Goal: Information Seeking & Learning: Learn about a topic

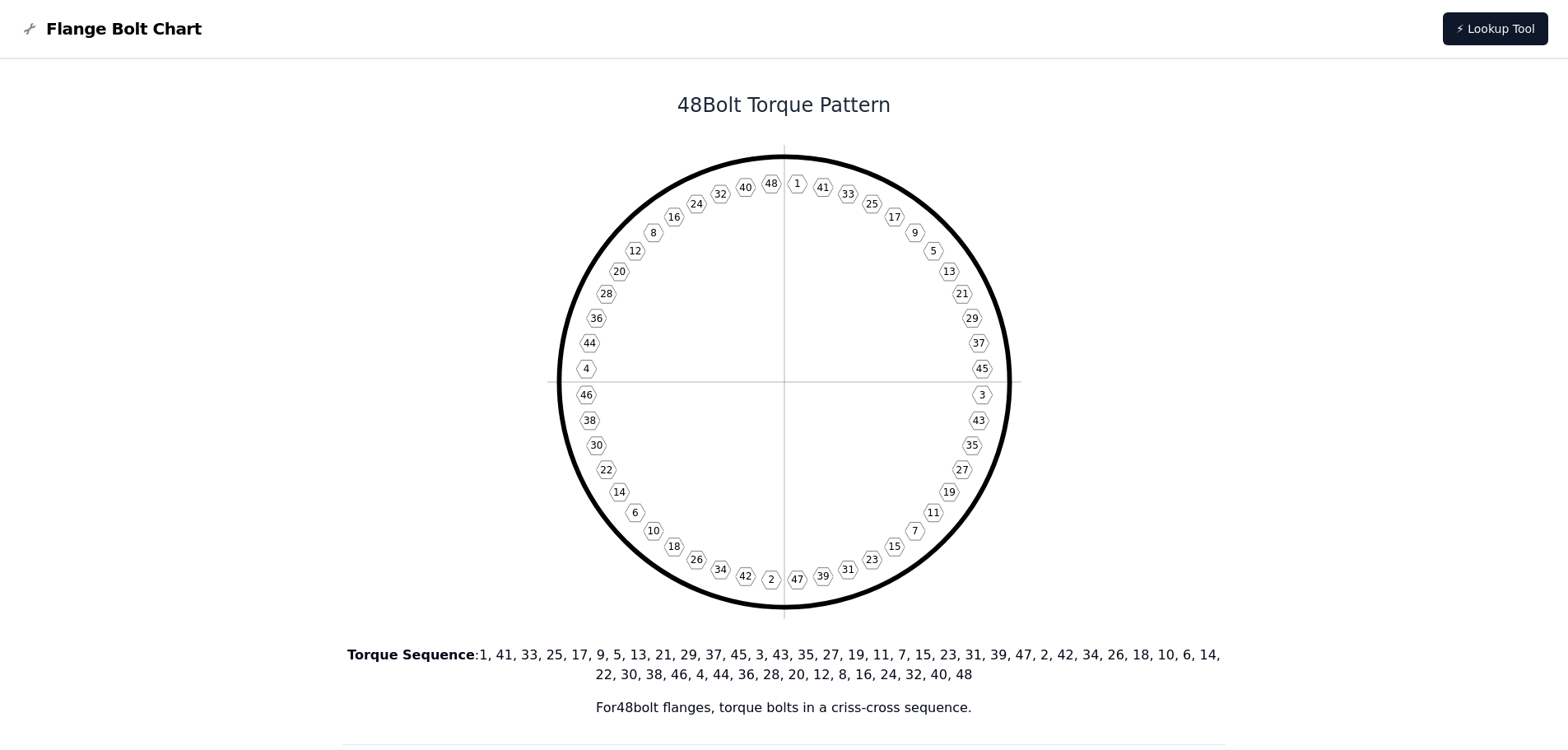
click at [135, 32] on span "Flange Bolt Chart" at bounding box center [123, 28] width 155 height 23
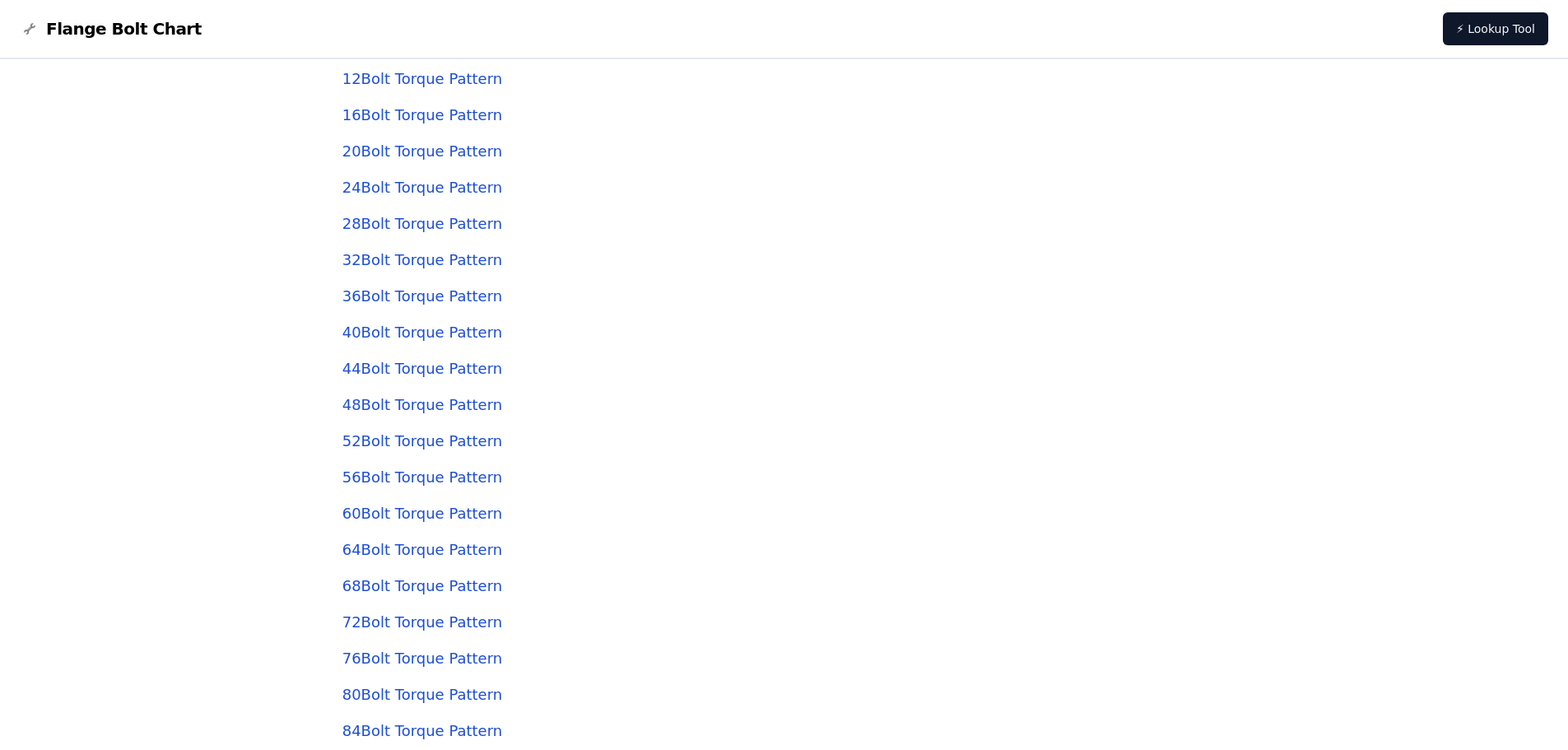
scroll to position [5266, 0]
click at [390, 225] on link "44 Bolt Torque Pattern" at bounding box center [421, 224] width 159 height 17
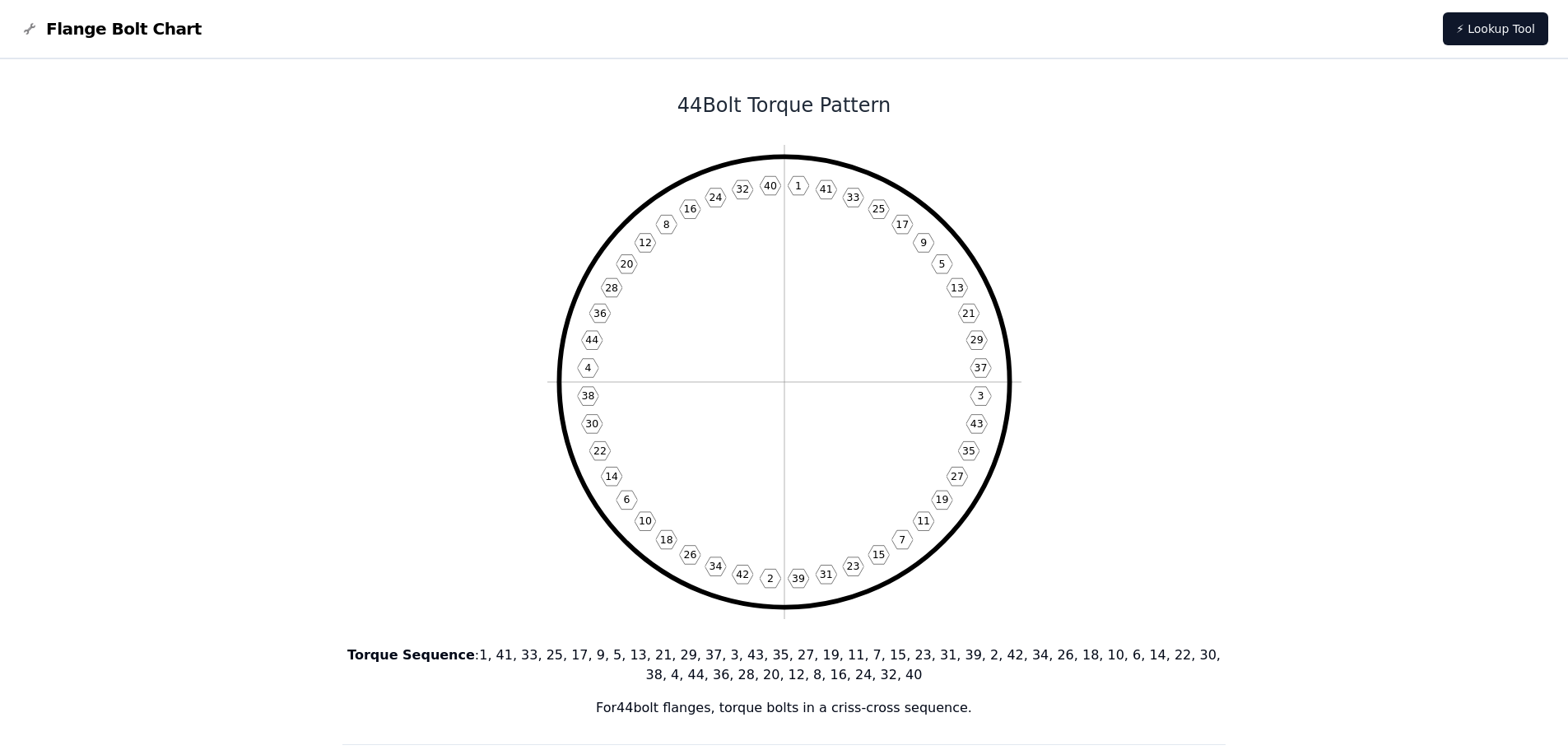
click at [791, 303] on icon "1 41 33 25 17 9 5 13 21 29 37 3 43 35 27 19 11 7 15 23 31 39 2 42 34 26 18 10 6…" at bounding box center [784, 382] width 474 height 474
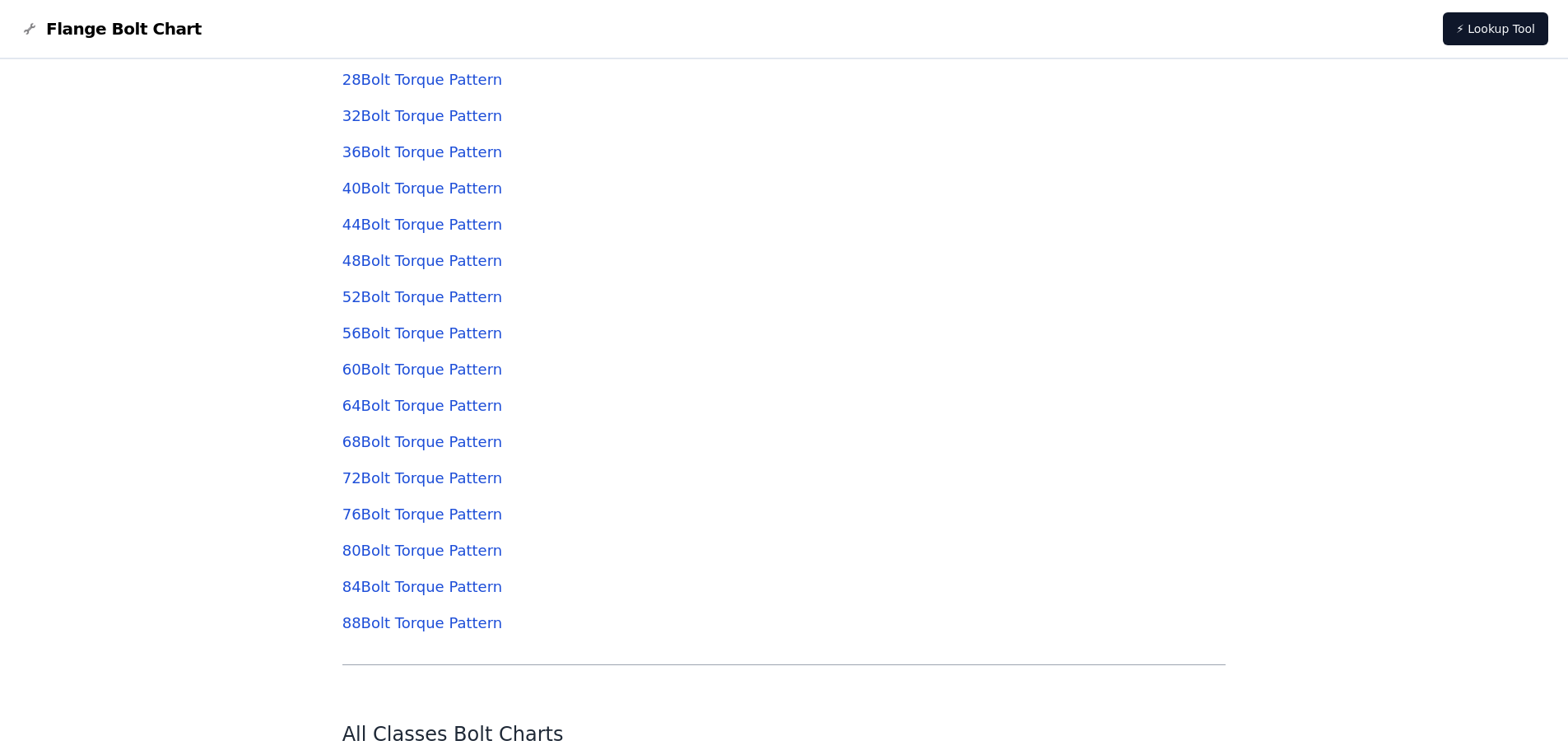
click at [362, 115] on link "32 Bolt Torque Pattern" at bounding box center [421, 116] width 159 height 17
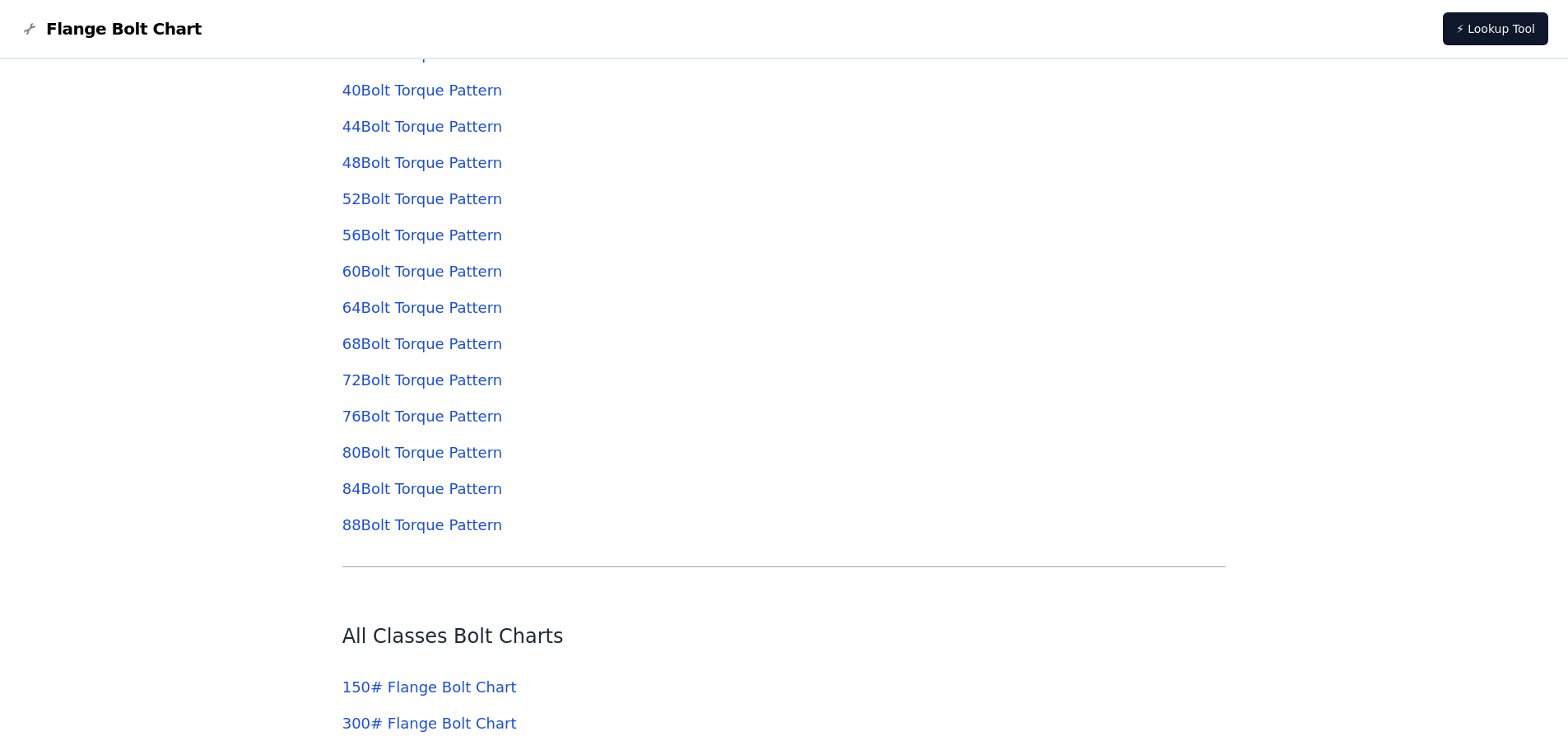
scroll to position [5431, 0]
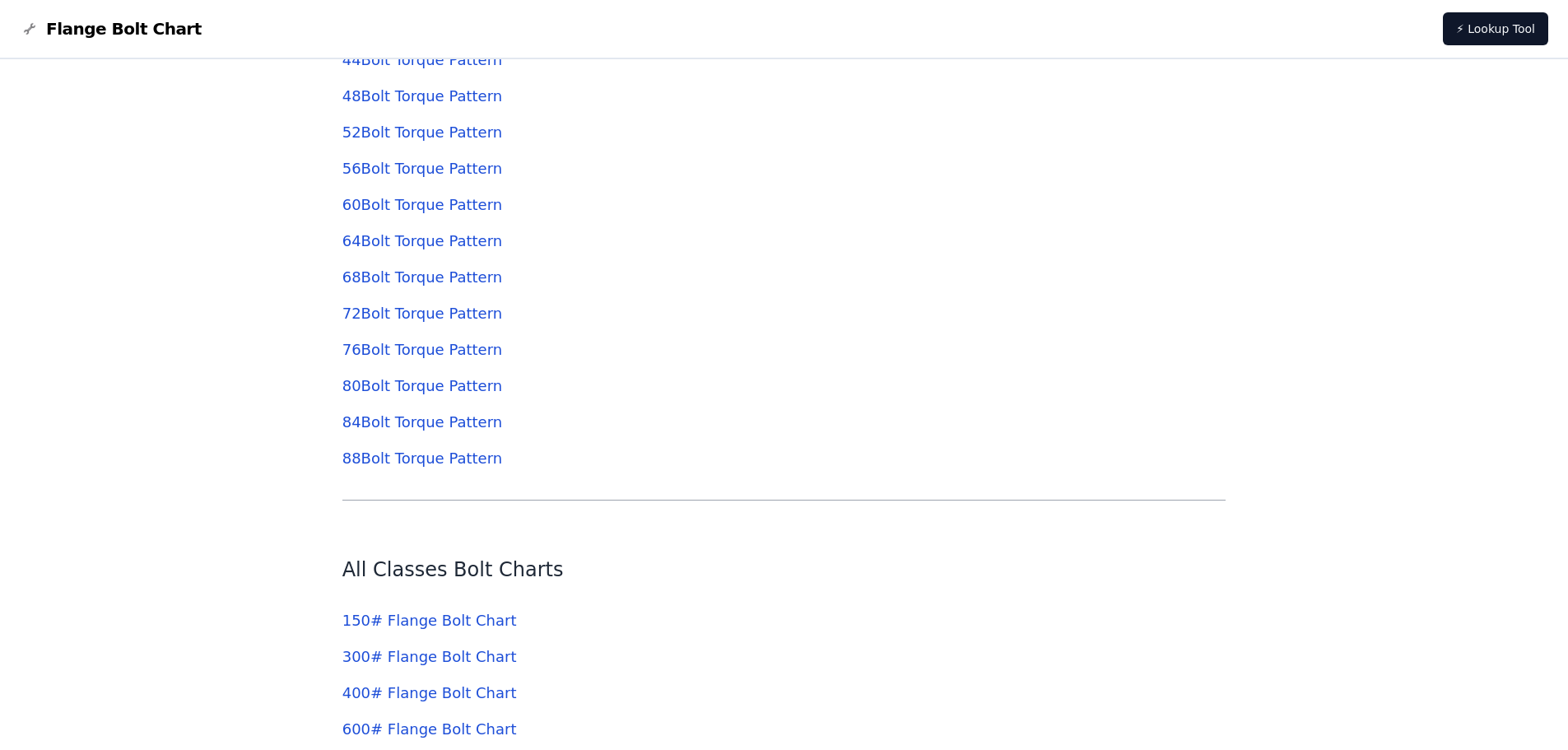
click at [363, 112] on div "All Bolt Torque Patterns 4 Bolt Torque Pattern 8 Bolt Torque Pattern 12 Bolt To…" at bounding box center [784, 42] width 884 height 916
click at [354, 139] on link "52 Bolt Torque Pattern" at bounding box center [421, 132] width 159 height 17
